Goal: Information Seeking & Learning: Learn about a topic

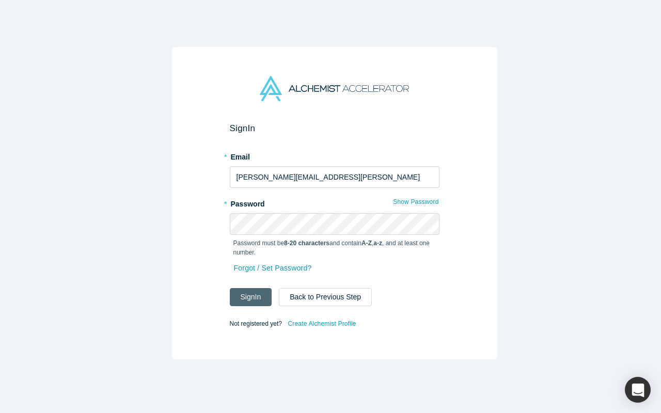
click at [246, 294] on button "Sign In" at bounding box center [251, 297] width 42 height 18
